Goal: Find specific page/section: Find specific page/section

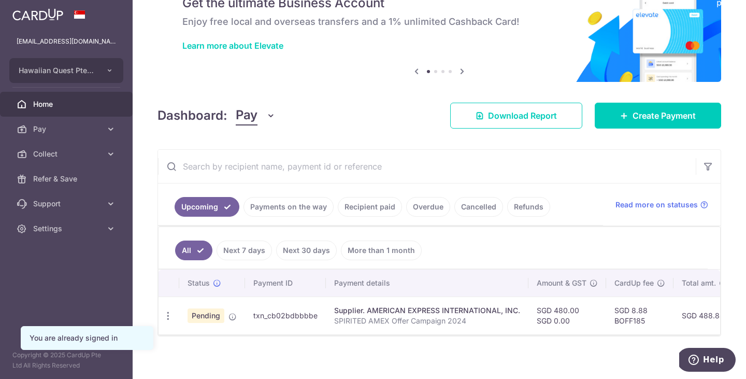
scroll to position [57, 0]
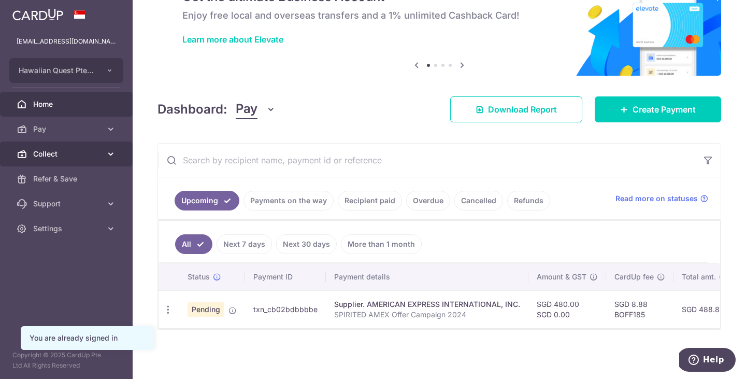
click at [111, 154] on icon at bounding box center [111, 154] width 10 height 10
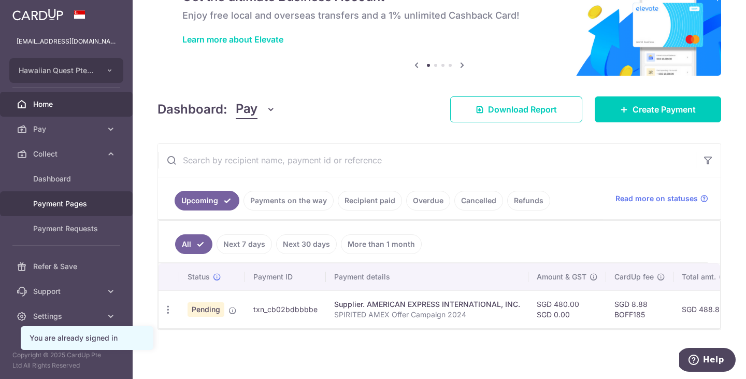
click at [79, 204] on span "Payment Pages" at bounding box center [67, 203] width 68 height 10
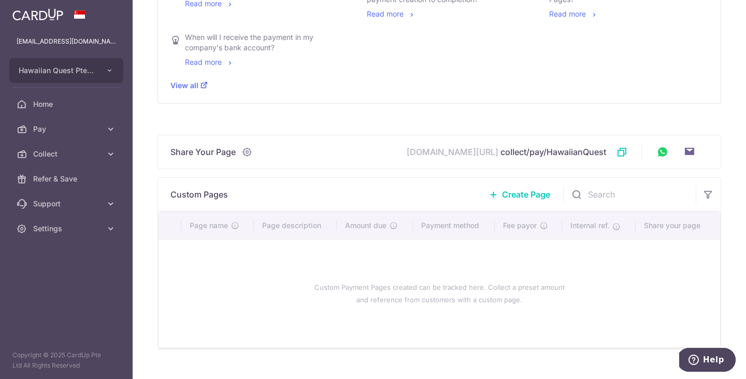
scroll to position [272, 0]
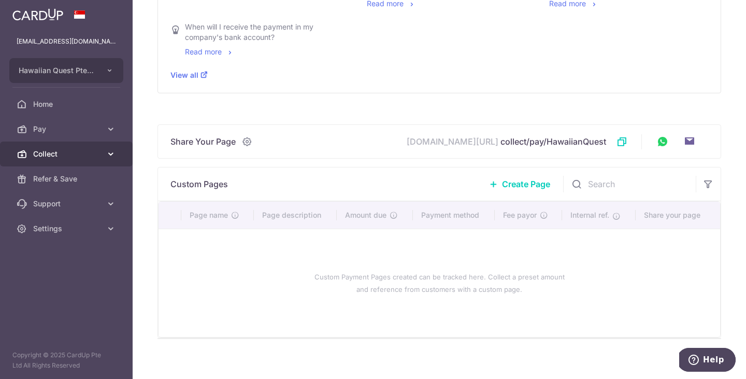
click at [108, 154] on icon at bounding box center [111, 154] width 10 height 10
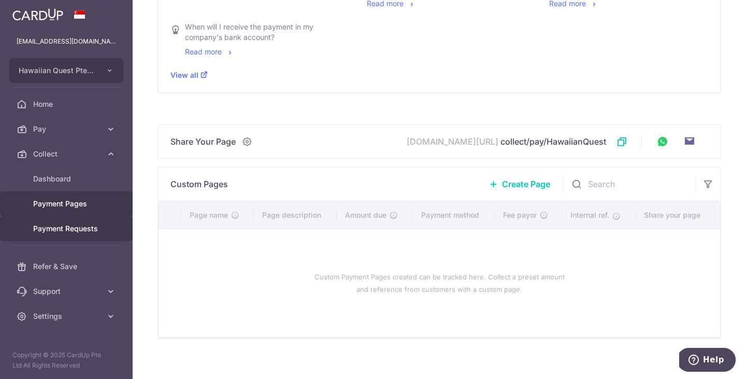
click at [91, 226] on span "Payment Requests" at bounding box center [67, 228] width 68 height 10
